Goal: Find contact information: Find contact information

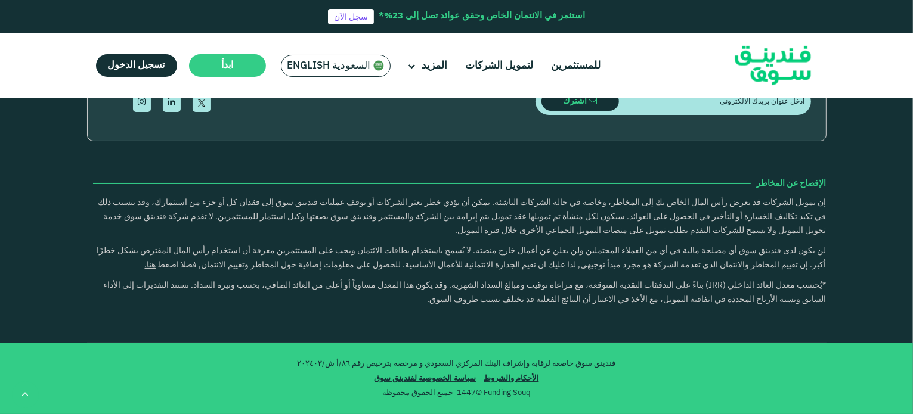
scroll to position [3359, 0]
drag, startPoint x: 240, startPoint y: 263, endPoint x: 86, endPoint y: 245, distance: 155.5
click at [81, 246] on div "التعريف بفندينق سوق من نحن للمستثمرين لتمويل الشركات" at bounding box center [456, 50] width 913 height 585
drag, startPoint x: 178, startPoint y: 252, endPoint x: 268, endPoint y: 257, distance: 90.8
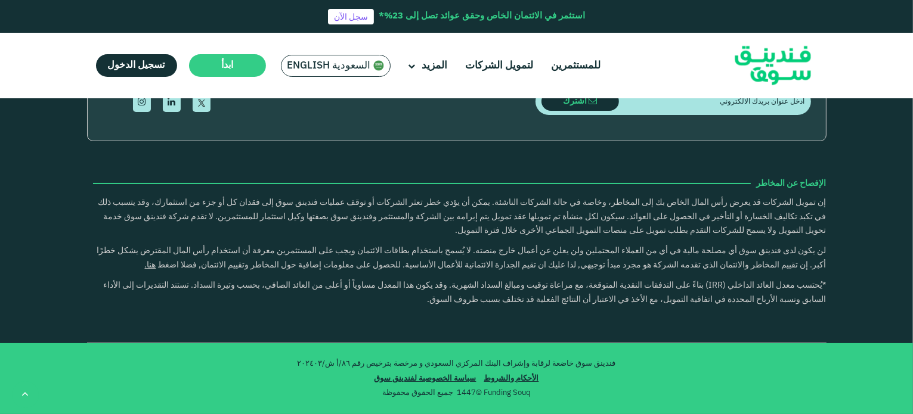
copy span "800 1240 366"
